Goal: Task Accomplishment & Management: Manage account settings

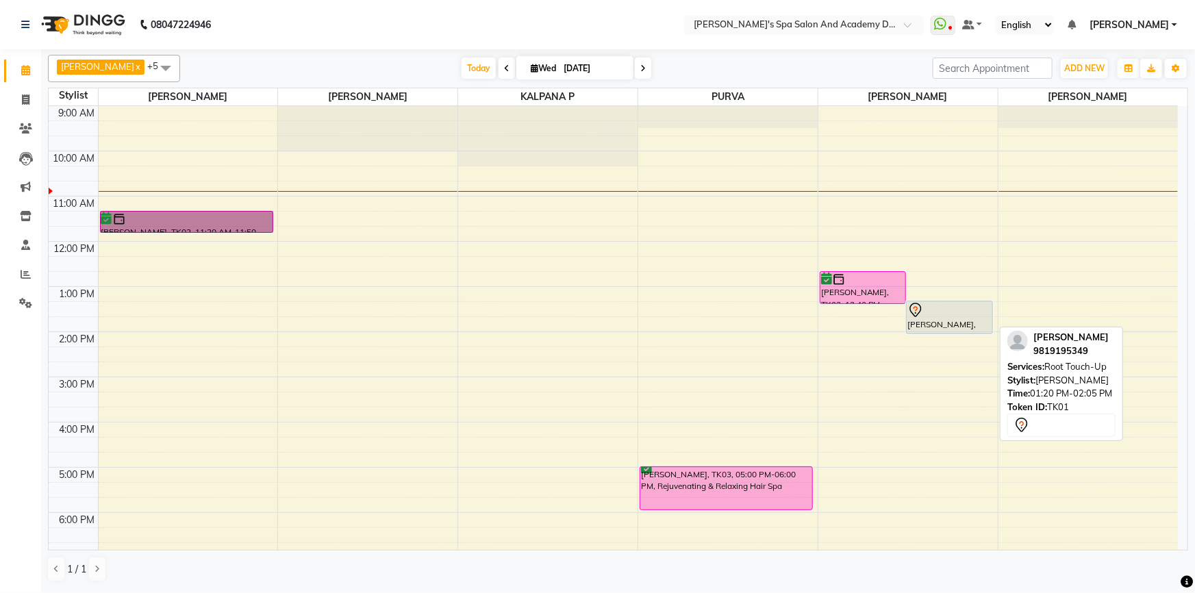
click at [966, 321] on div "[PERSON_NAME], TK01, 01:20 PM-02:05 PM, Root Touch-Up" at bounding box center [950, 317] width 86 height 32
select select "7"
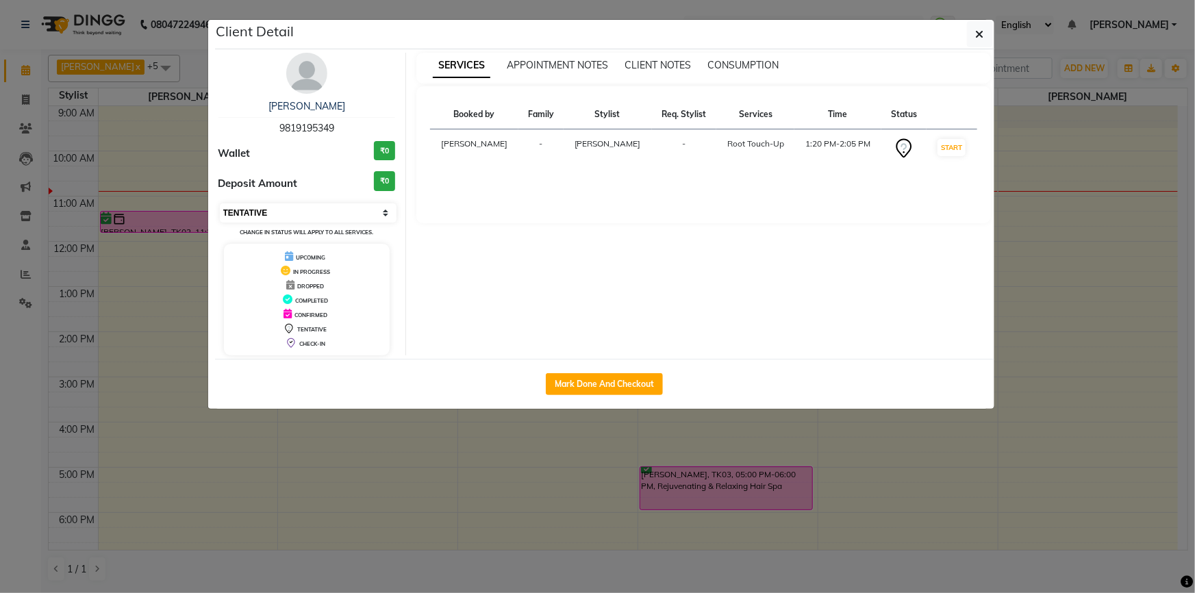
click at [323, 208] on select "Select IN SERVICE CONFIRMED TENTATIVE CHECK IN MARK DONE DROPPED UPCOMING" at bounding box center [308, 212] width 177 height 19
click at [313, 501] on ngb-modal-window "Client Detail PRATIBHA PRASAD 9819195349 Wallet ₹0 Deposit Amount ₹0 Select IN …" at bounding box center [597, 296] width 1195 height 593
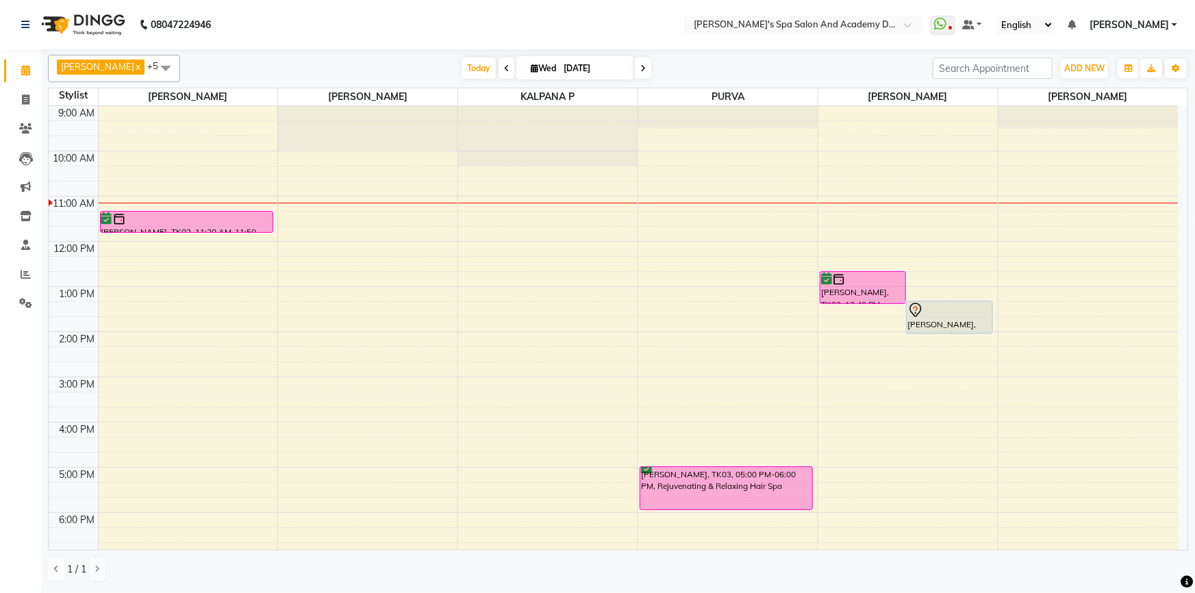
click at [397, 14] on nav "08047224946 Select Location × Sarla's Spa Salon And Academy Dosti Branch Ventur…" at bounding box center [597, 24] width 1195 height 49
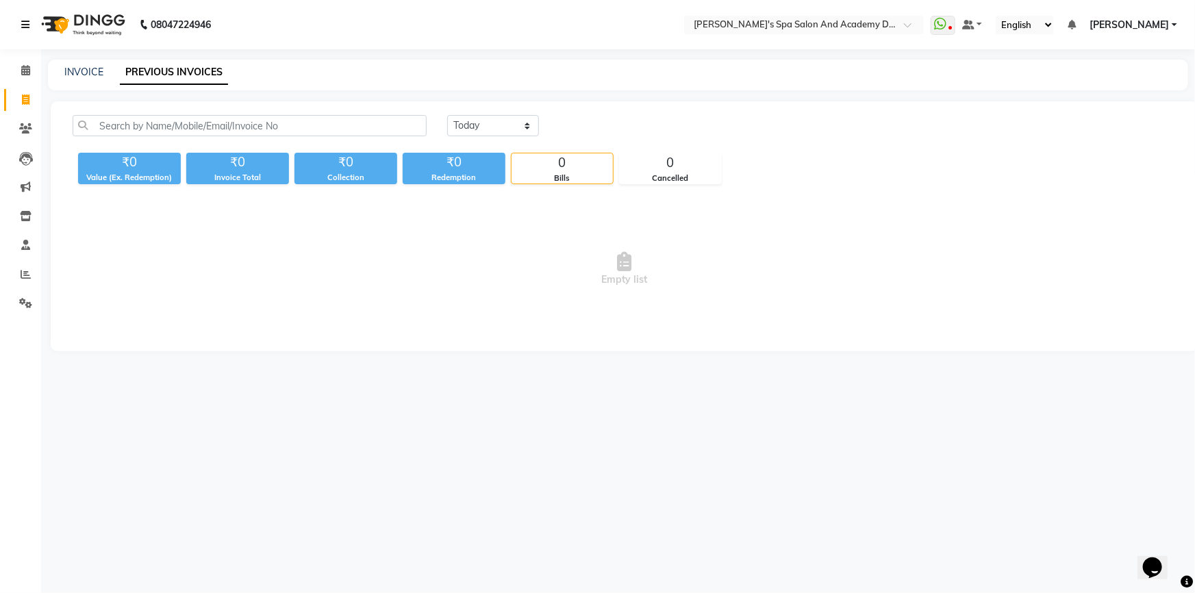
click at [25, 22] on icon at bounding box center [25, 25] width 8 height 10
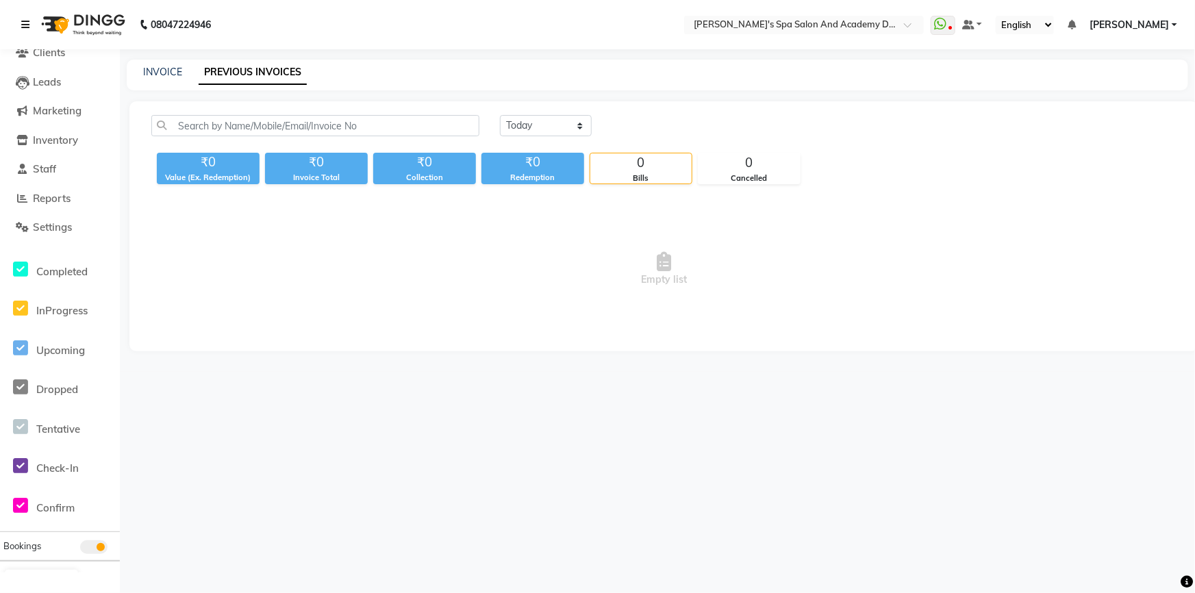
scroll to position [185, 0]
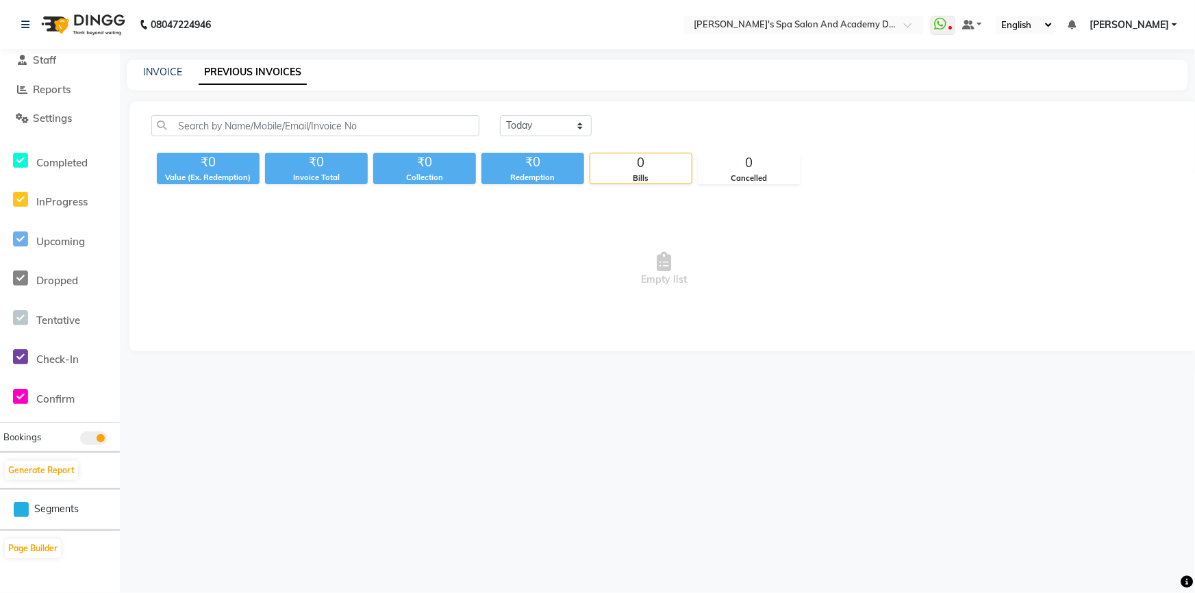
click at [1157, 20] on span "[PERSON_NAME]" at bounding box center [1129, 25] width 79 height 14
click at [1120, 94] on link "Sign out" at bounding box center [1107, 94] width 125 height 21
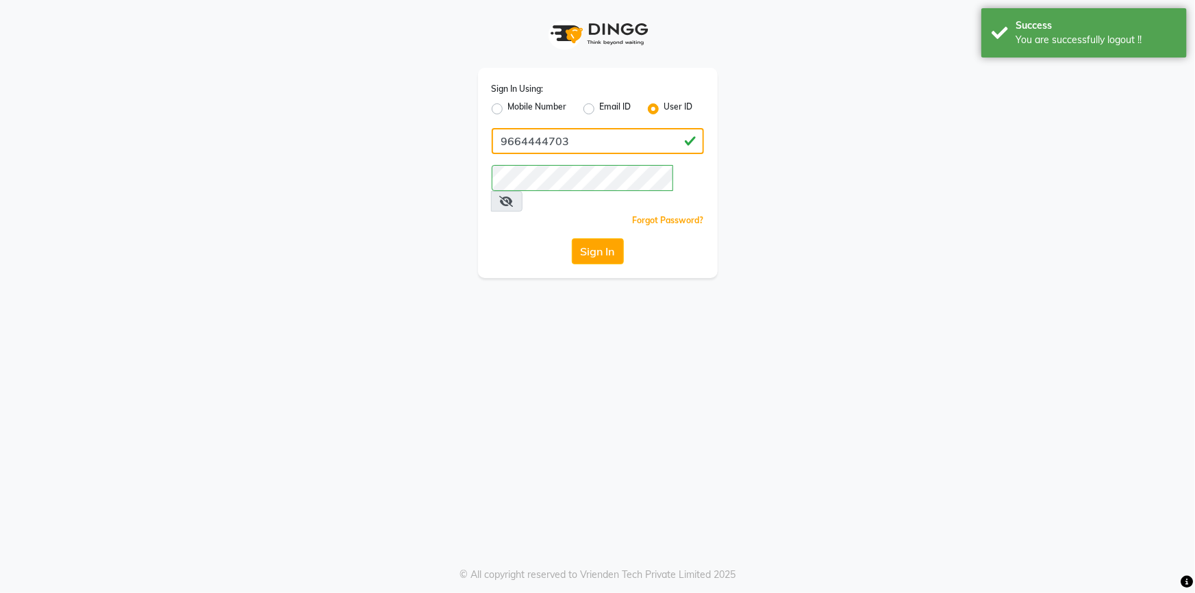
drag, startPoint x: 643, startPoint y: 131, endPoint x: 447, endPoint y: 127, distance: 195.3
click at [447, 127] on div "Sign In Using: Mobile Number Email ID User ID 9664444703 Remember me Forgot Pas…" at bounding box center [598, 139] width 781 height 278
type input "[PERSON_NAME]"
click at [416, 210] on div "Sign In Using: Mobile Number Email ID User ID [PERSON_NAME] Remember me Forgot …" at bounding box center [598, 139] width 781 height 278
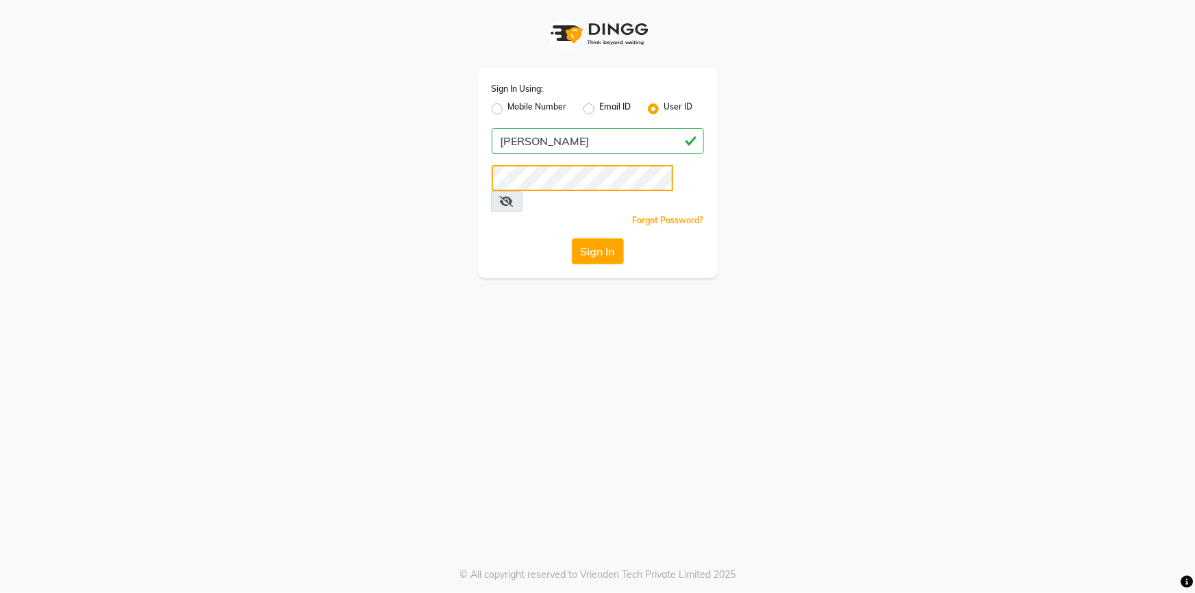
click at [572, 238] on button "Sign In" at bounding box center [598, 251] width 52 height 26
